Goal: Find specific page/section: Find specific page/section

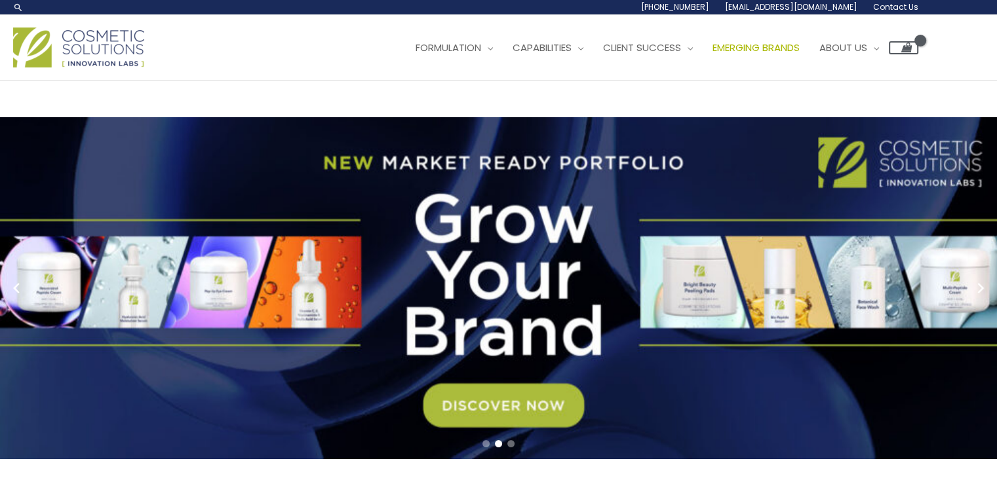
click at [799, 48] on span "Emerging Brands" at bounding box center [755, 48] width 87 height 14
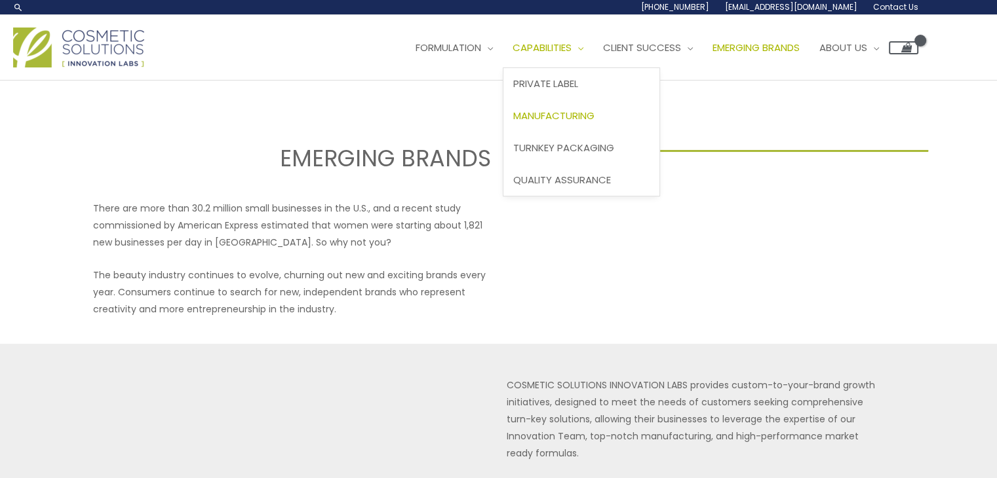
click at [594, 113] on span "Manufacturing" at bounding box center [553, 116] width 81 height 14
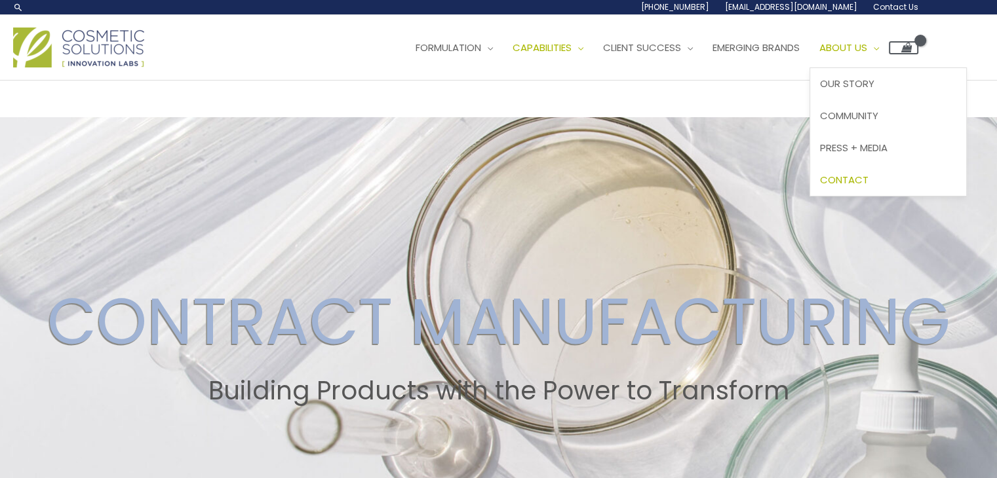
click at [868, 180] on span "Contact" at bounding box center [844, 180] width 48 height 14
